Goal: Transaction & Acquisition: Book appointment/travel/reservation

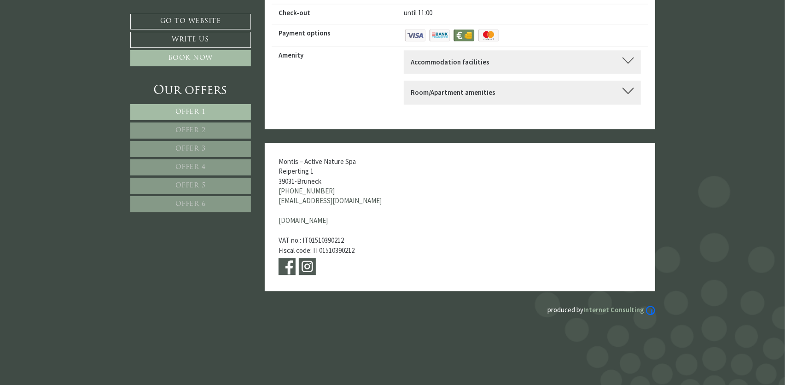
scroll to position [3621, 0]
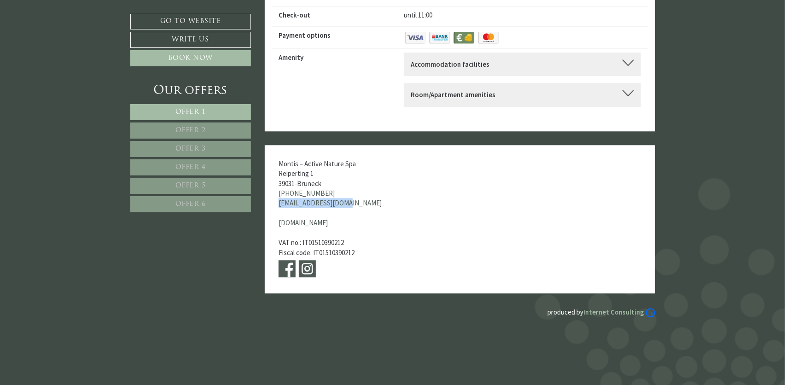
drag, startPoint x: 348, startPoint y: 192, endPoint x: 278, endPoint y: 190, distance: 70.0
click at [278, 190] on div "Montis – Active Nature Spa Reiperting 1 39031 - Bruneck [PHONE_NUMBER] [EMAIL_A…" at bounding box center [346, 219] width 163 height 149
copy link "[EMAIL_ADDRESS][DOMAIN_NAME]"
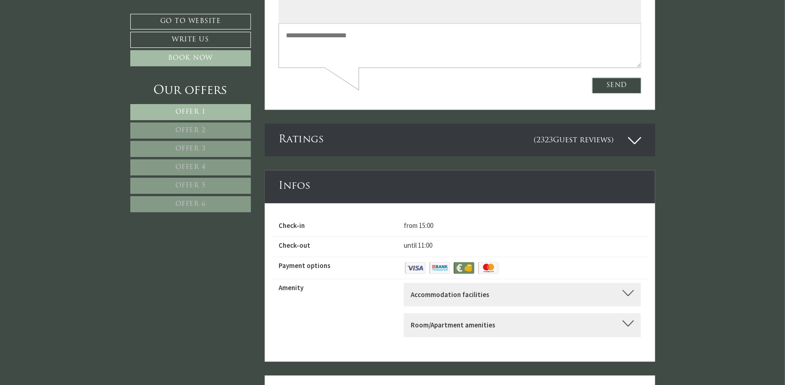
click at [198, 102] on div "Our offers Offer 1 Offer 2 Offer 3 Offer 4 Offer 5 Offer 6" at bounding box center [191, 152] width 123 height 140
click at [199, 109] on span "Offer 1" at bounding box center [190, 112] width 30 height 7
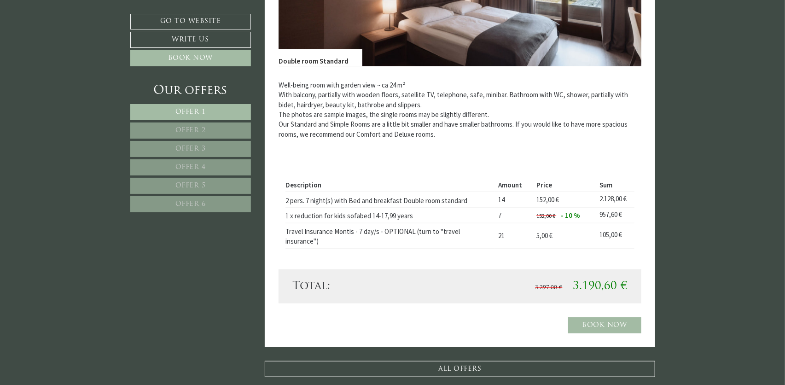
scroll to position [518, 0]
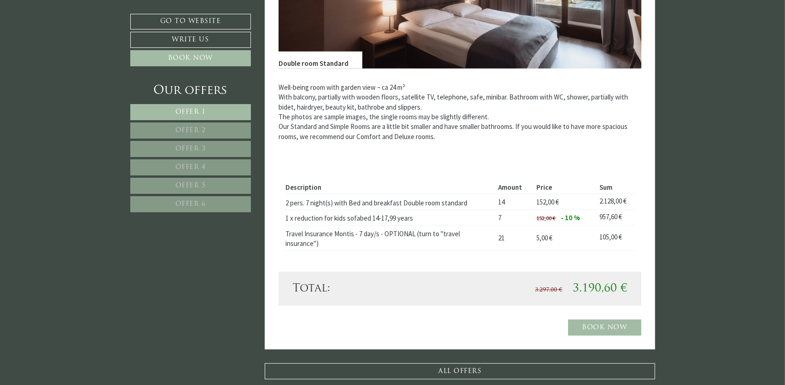
click at [188, 128] on span "Offer 2" at bounding box center [190, 130] width 30 height 7
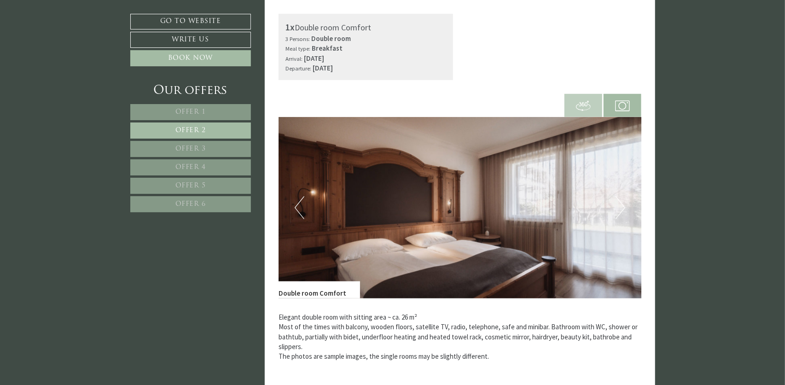
scroll to position [288, 0]
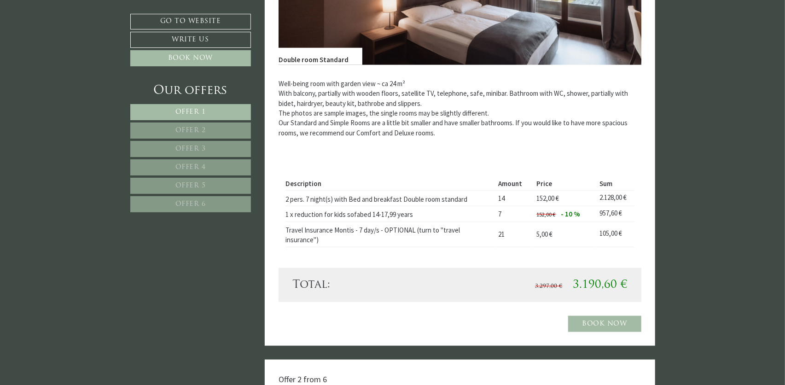
scroll to position [507, 0]
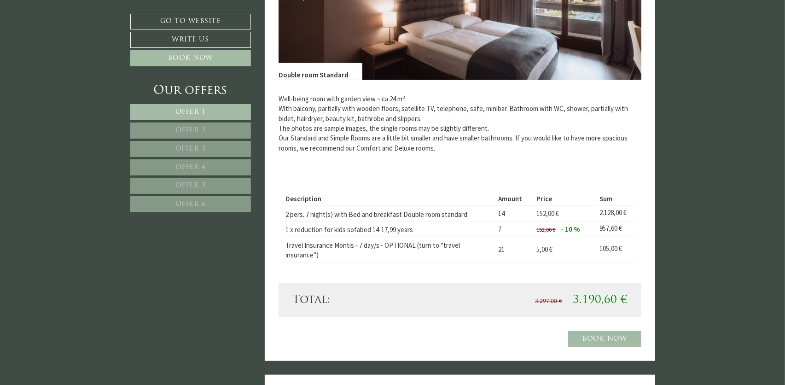
click at [202, 131] on span "Offer 2" at bounding box center [190, 130] width 30 height 7
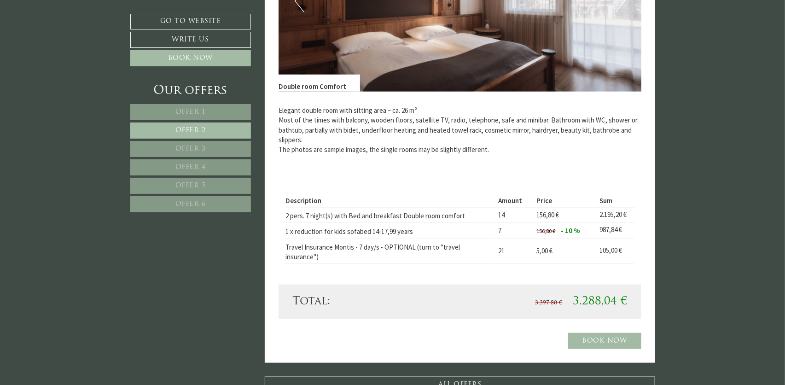
scroll to position [518, 0]
